Goal: Find specific page/section

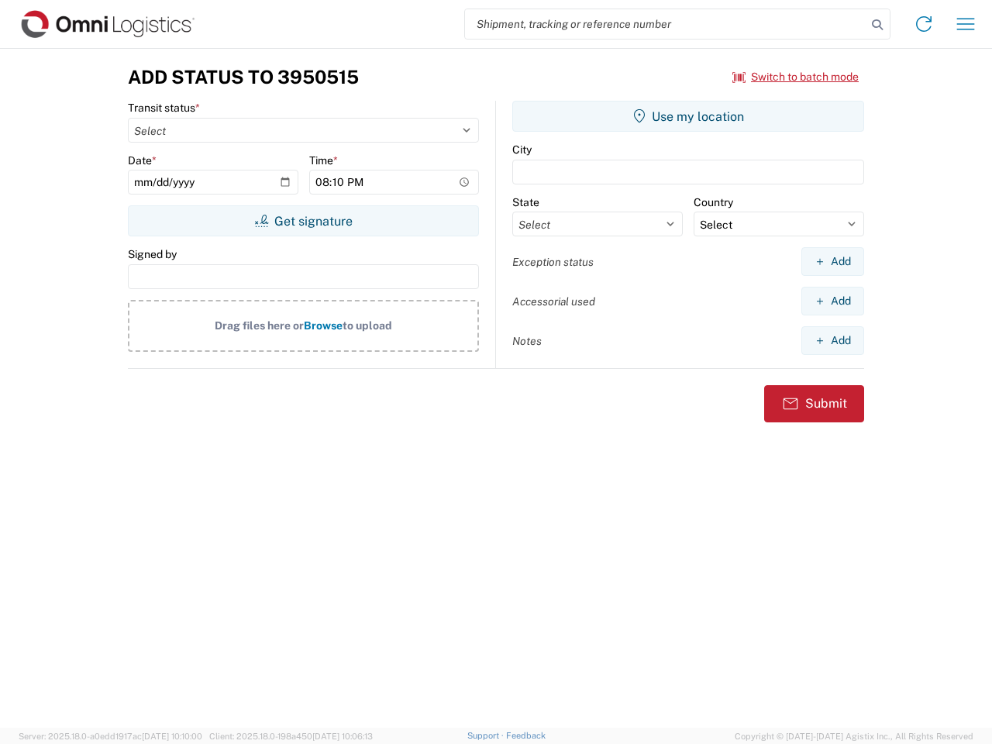
click at [665, 24] on input "search" at bounding box center [665, 23] width 401 height 29
click at [877, 25] on icon at bounding box center [877, 25] width 22 height 22
click at [923, 24] on icon at bounding box center [923, 24] width 25 height 25
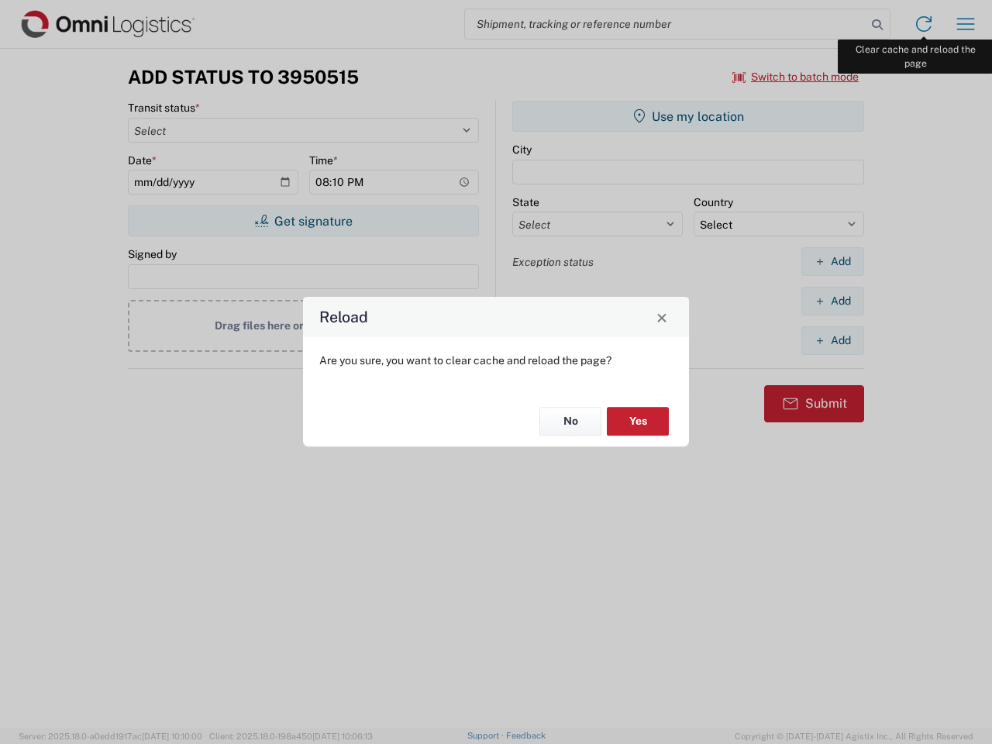
click at [965, 24] on div "Reload Are you sure, you want to clear cache and reload the page? No Yes" at bounding box center [496, 372] width 992 height 744
click at [796, 77] on div "Reload Are you sure, you want to clear cache and reload the page? No Yes" at bounding box center [496, 372] width 992 height 744
click at [303, 221] on div "Reload Are you sure, you want to clear cache and reload the page? No Yes" at bounding box center [496, 372] width 992 height 744
click at [688, 116] on div "Reload Are you sure, you want to clear cache and reload the page? No Yes" at bounding box center [496, 372] width 992 height 744
click at [832, 261] on div "Reload Are you sure, you want to clear cache and reload the page? No Yes" at bounding box center [496, 372] width 992 height 744
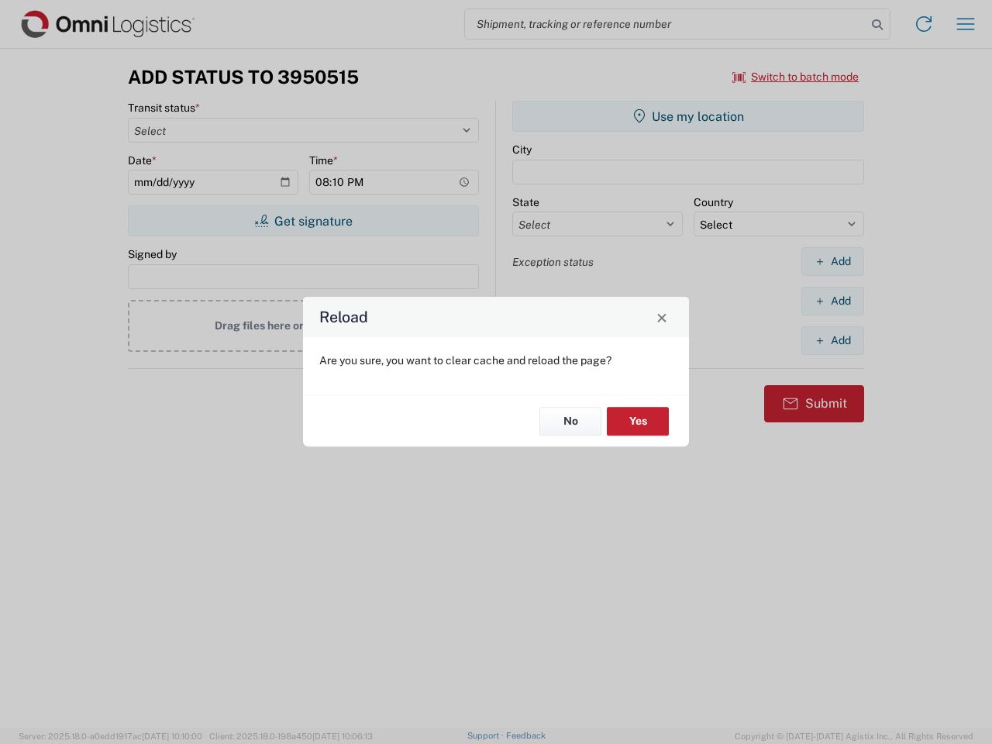
click at [832, 301] on div "Reload Are you sure, you want to clear cache and reload the page? No Yes" at bounding box center [496, 372] width 992 height 744
click at [832, 340] on div "Reload Are you sure, you want to clear cache and reload the page? No Yes" at bounding box center [496, 372] width 992 height 744
